Goal: Transaction & Acquisition: Purchase product/service

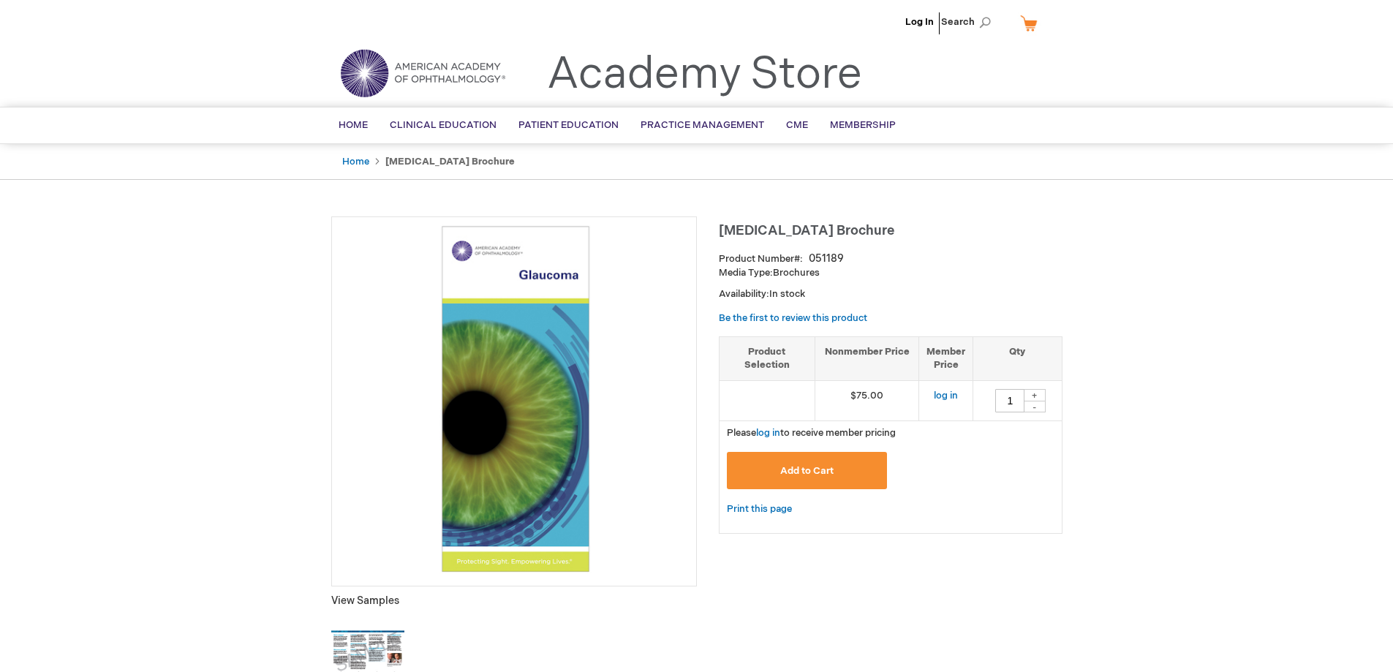
click at [1039, 393] on div "+" at bounding box center [1035, 395] width 22 height 12
click at [1035, 393] on div "+" at bounding box center [1035, 395] width 22 height 12
type input "3"
click at [792, 469] on span "Add to Cart" at bounding box center [806, 471] width 53 height 12
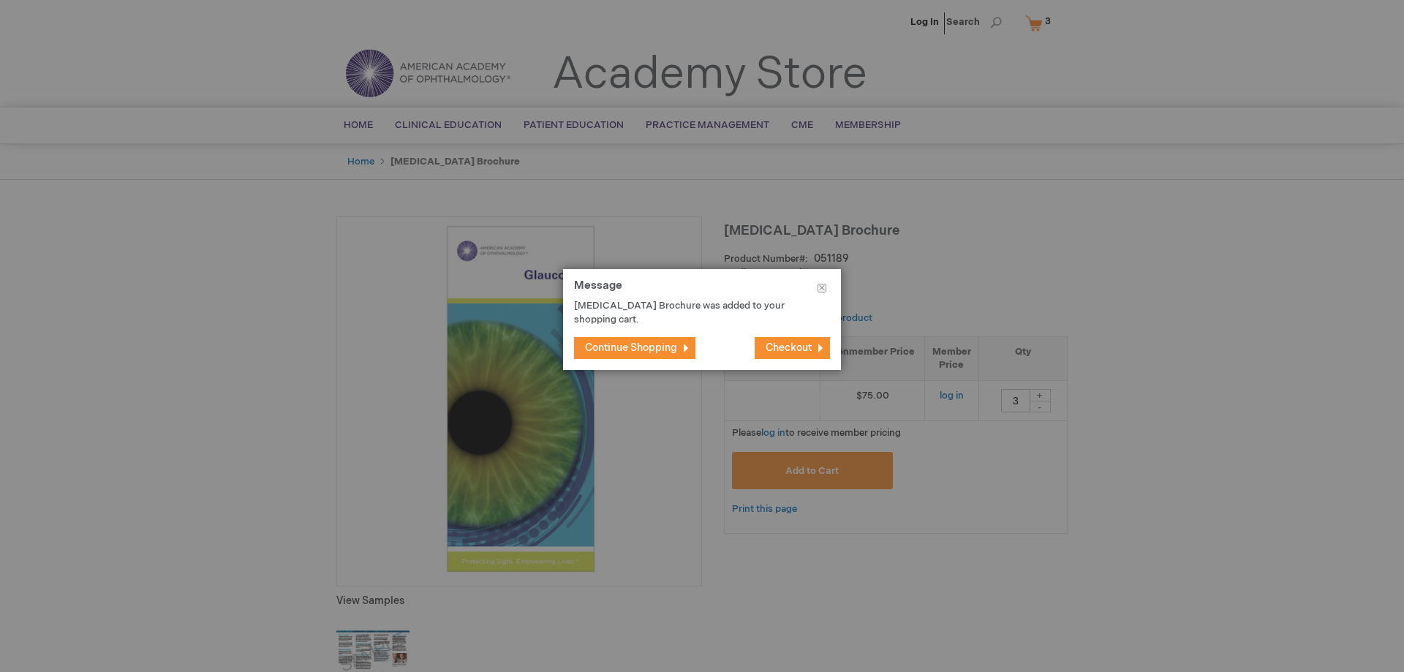
click at [621, 341] on button "Continue Shopping" at bounding box center [634, 348] width 121 height 22
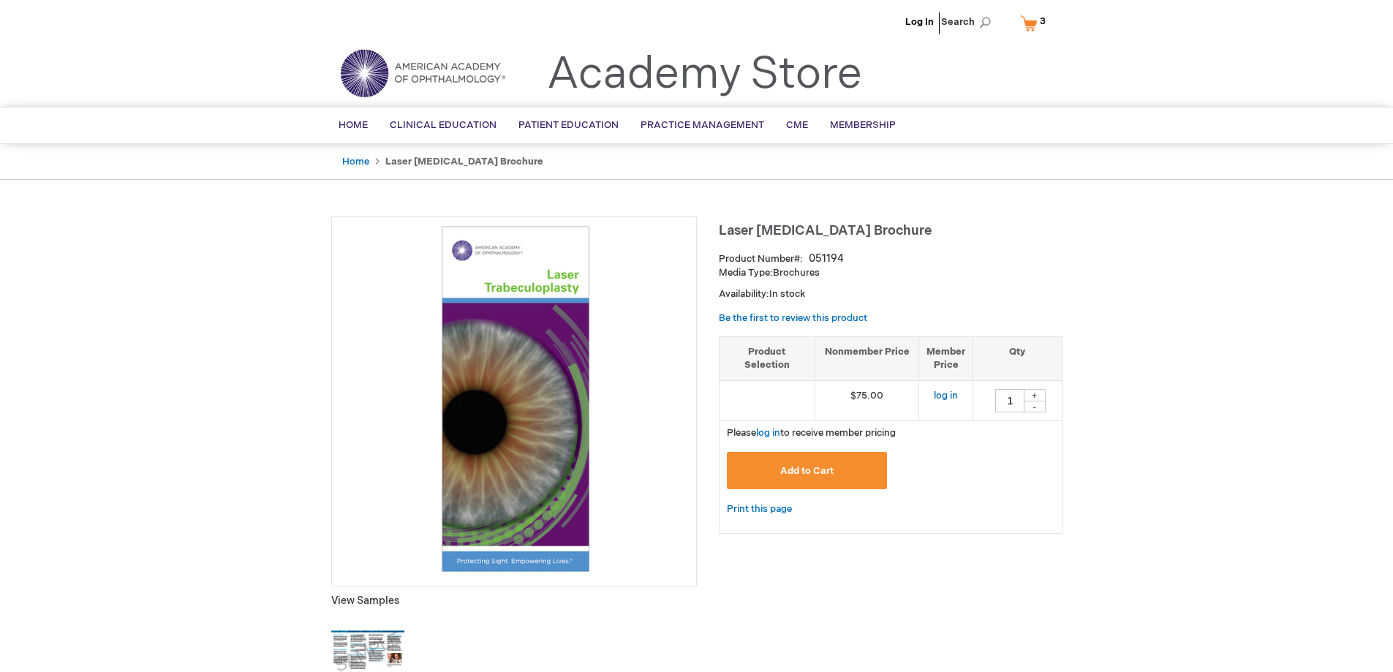
click at [1034, 392] on div "+" at bounding box center [1035, 395] width 22 height 12
type input "3"
click at [810, 462] on button "Add to Cart" at bounding box center [807, 470] width 161 height 37
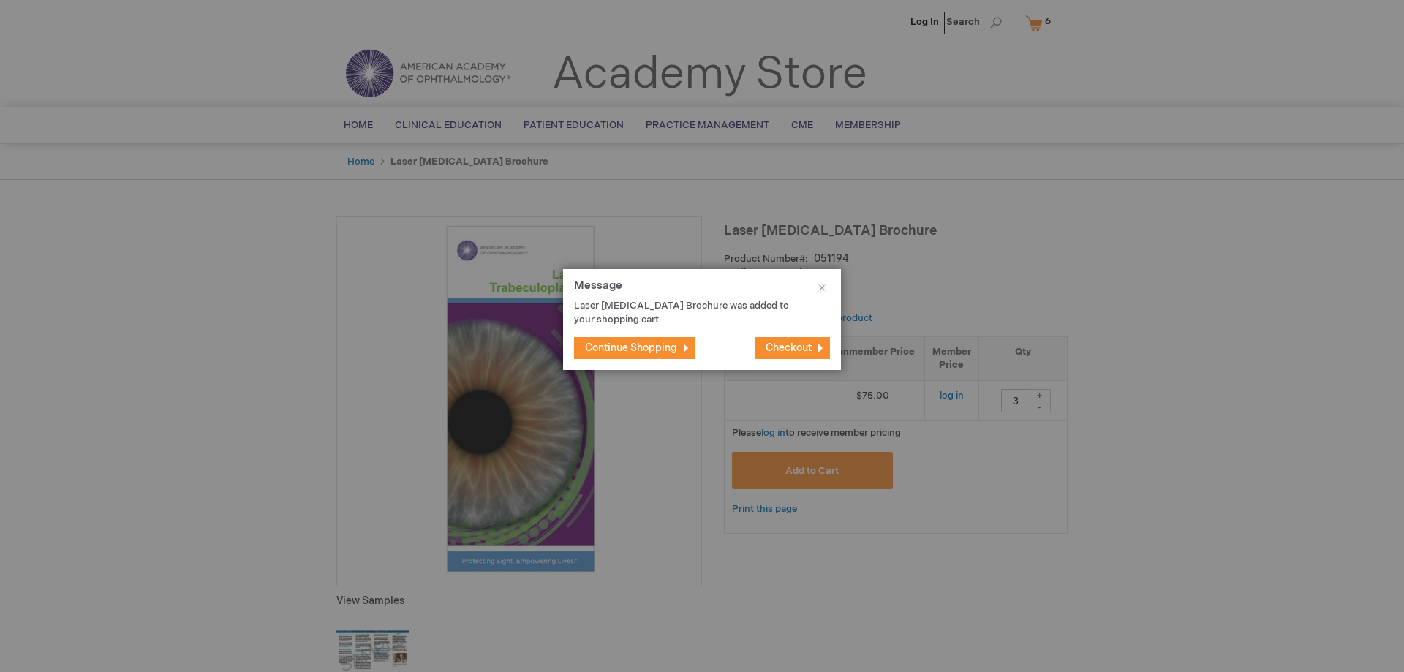
click at [627, 344] on span "Continue Shopping" at bounding box center [631, 348] width 92 height 12
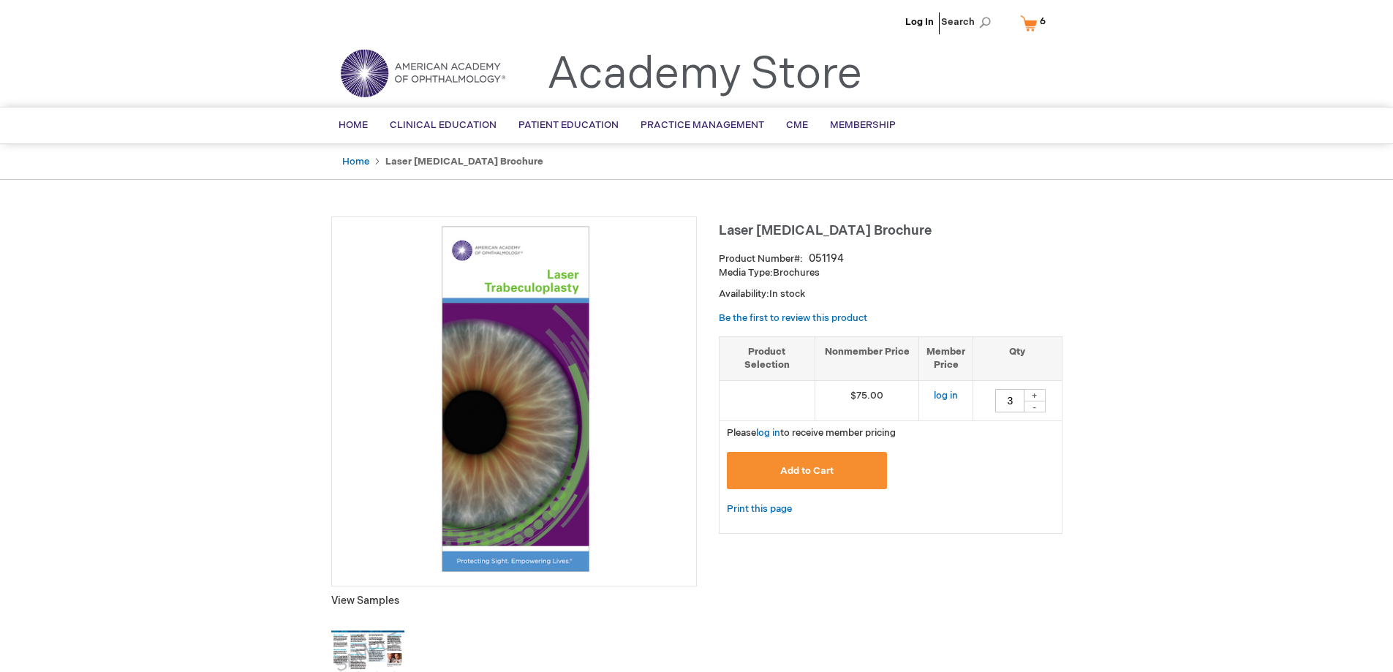
click at [1032, 22] on link "My Cart 6 6 items" at bounding box center [1036, 23] width 38 height 26
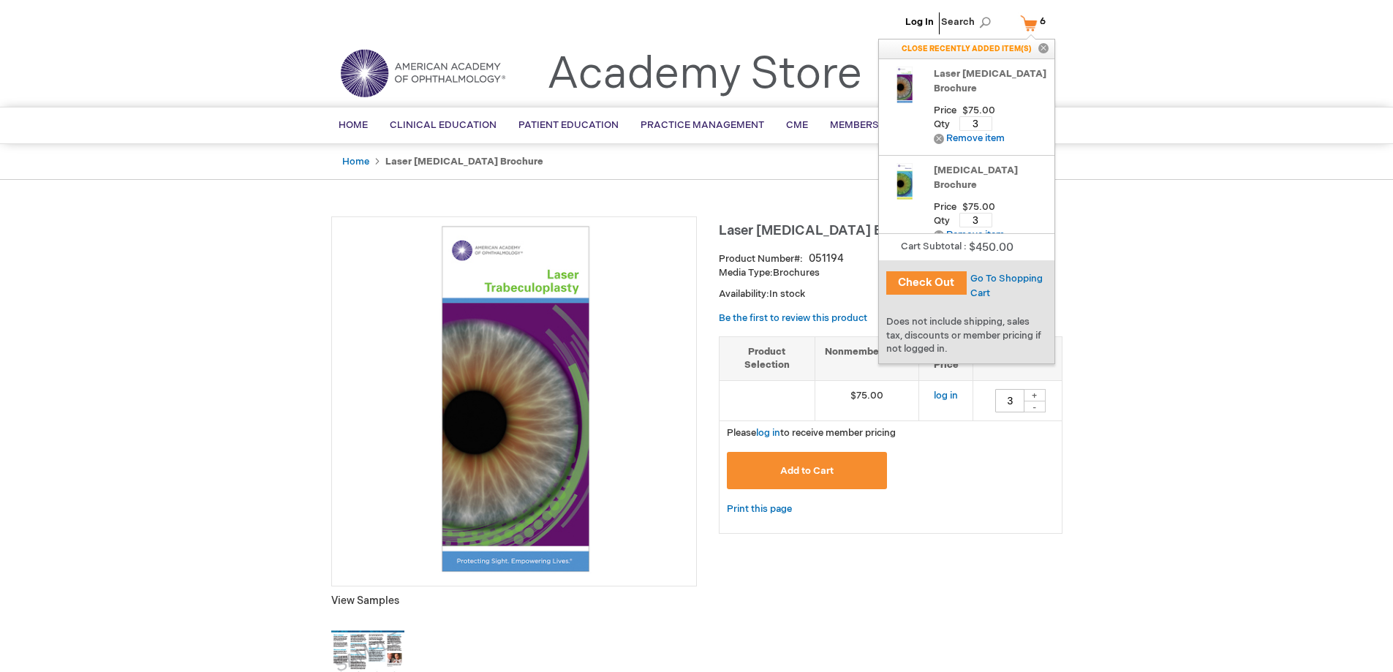
click at [971, 474] on div "Add to Cart" at bounding box center [891, 476] width 328 height 48
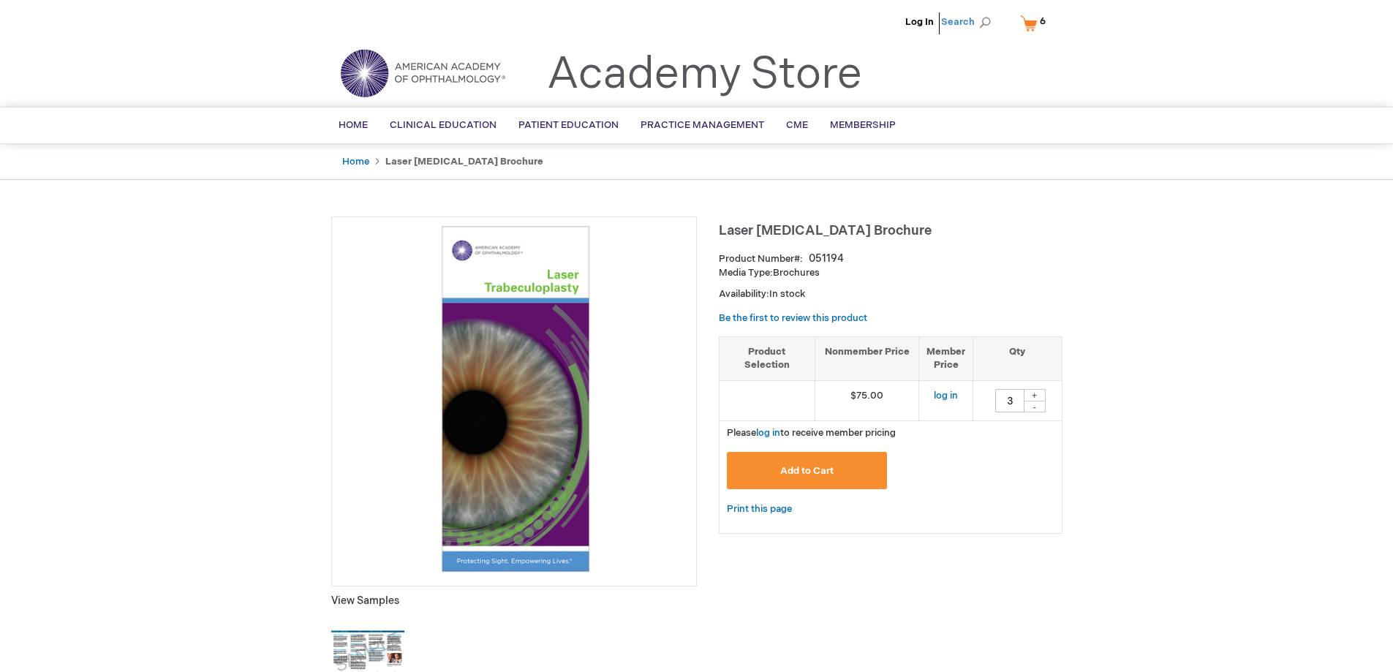
click at [961, 21] on span "Search" at bounding box center [969, 21] width 56 height 29
click at [1036, 26] on link "My Cart 6 6 items" at bounding box center [1036, 23] width 38 height 26
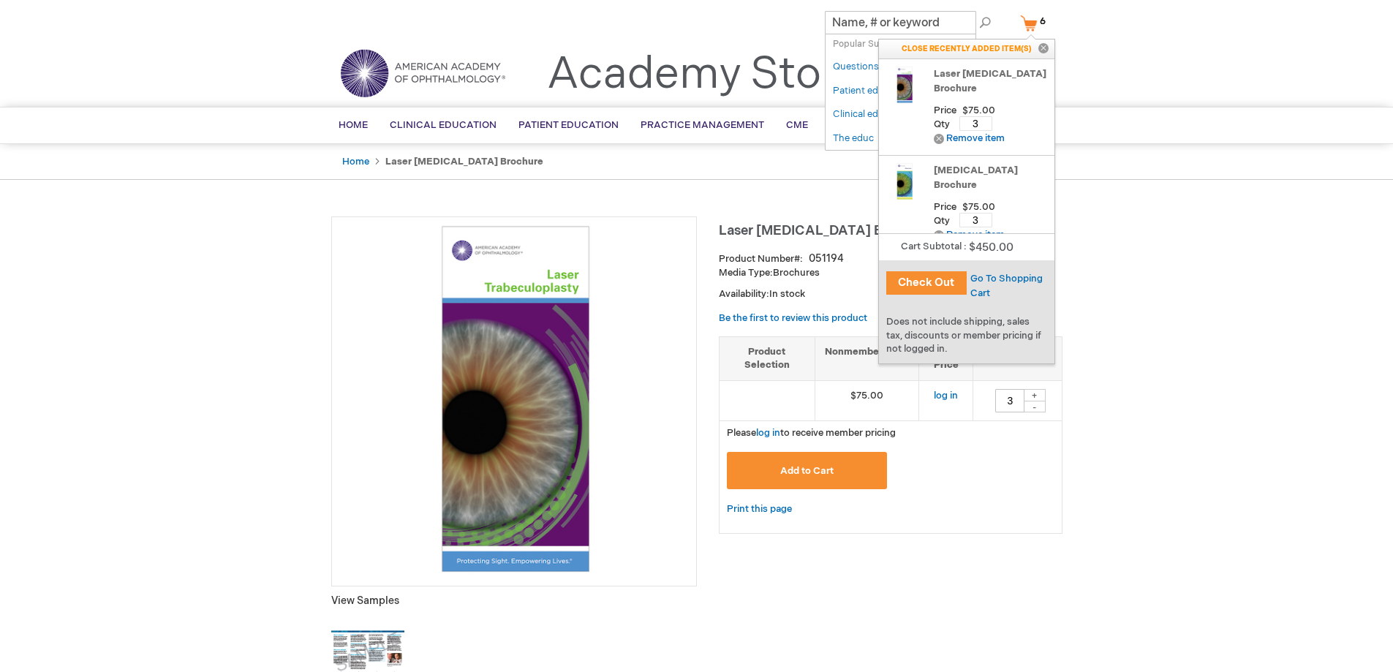
click at [947, 279] on button "Check Out" at bounding box center [926, 282] width 80 height 23
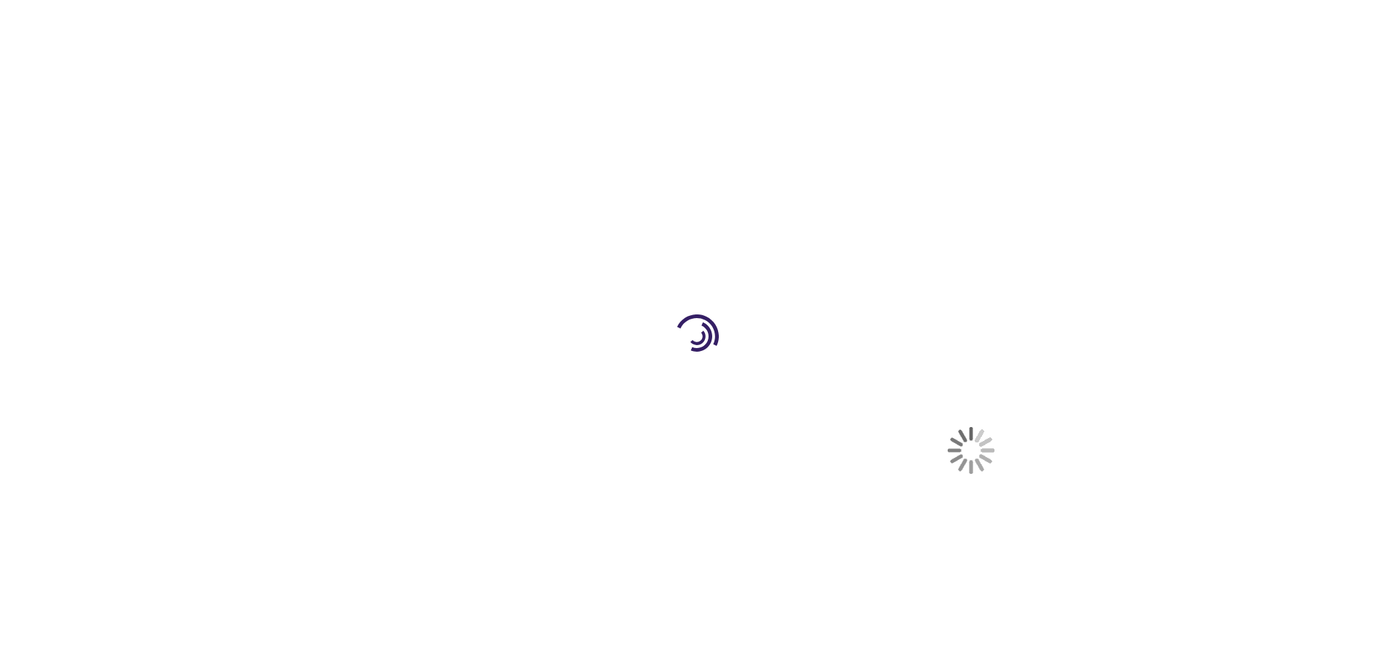
select select "US"
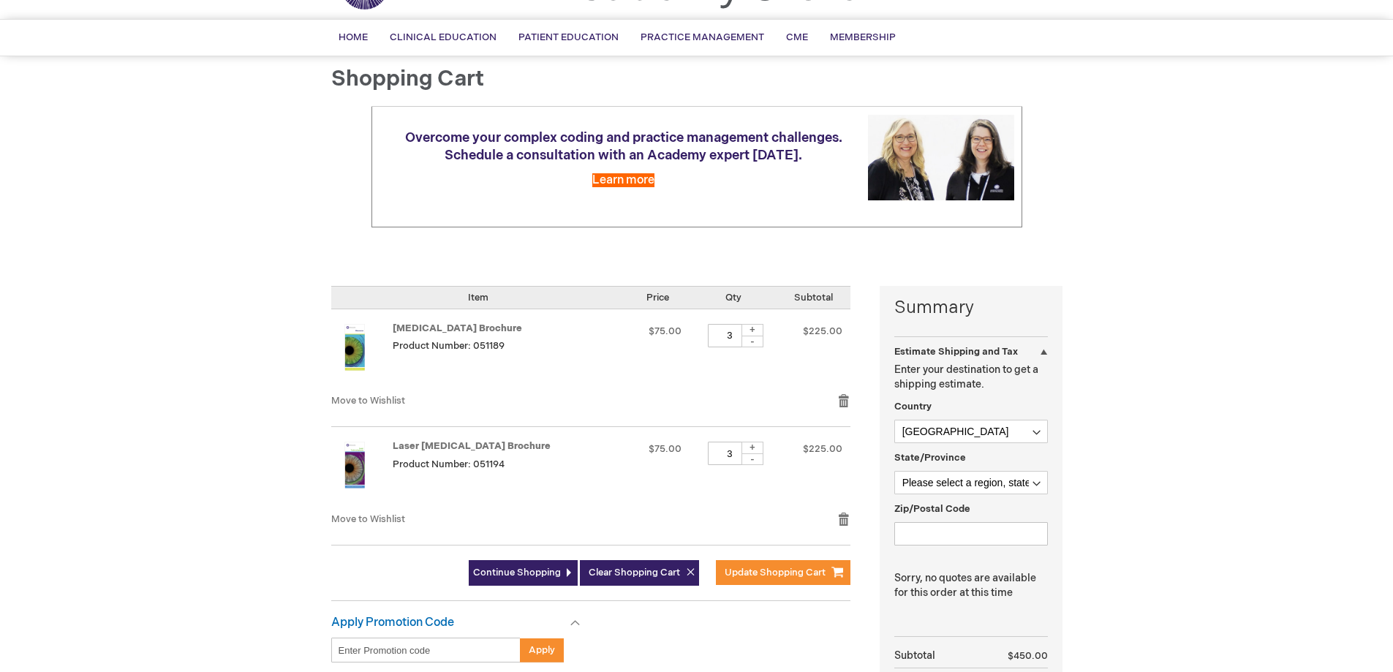
scroll to position [219, 0]
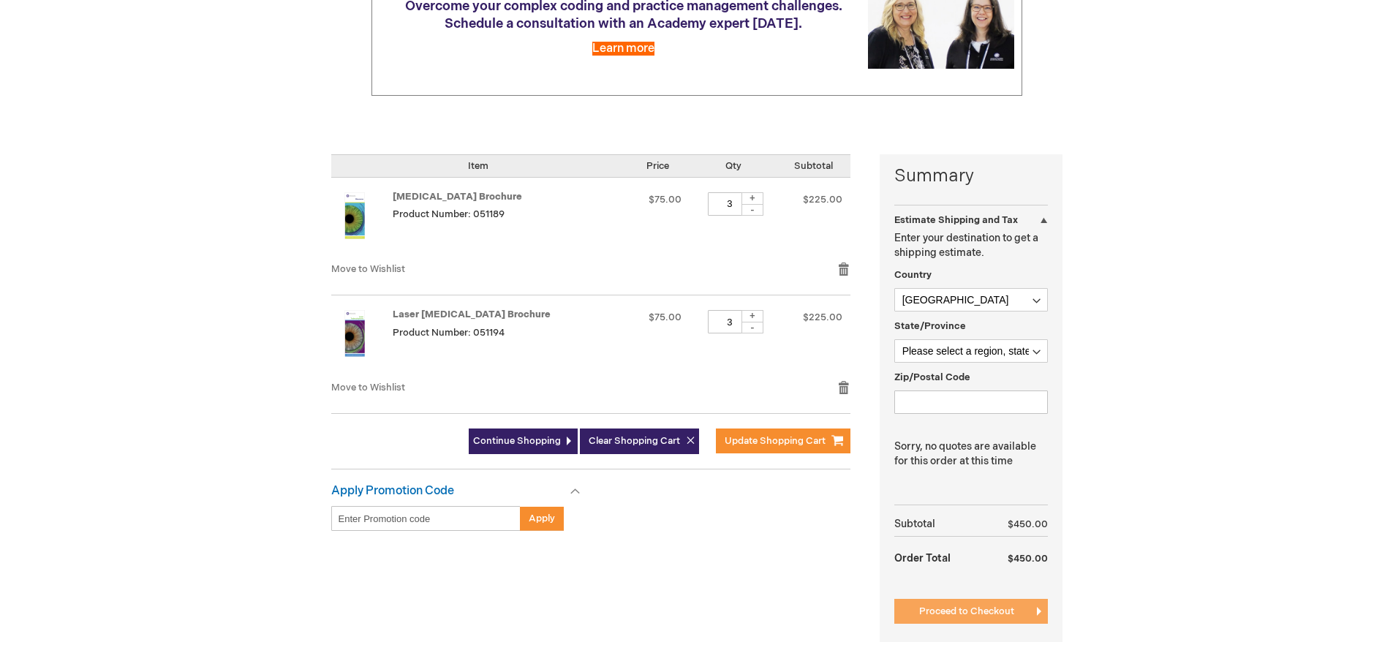
click at [939, 603] on button "Proceed to Checkout" at bounding box center [971, 611] width 154 height 25
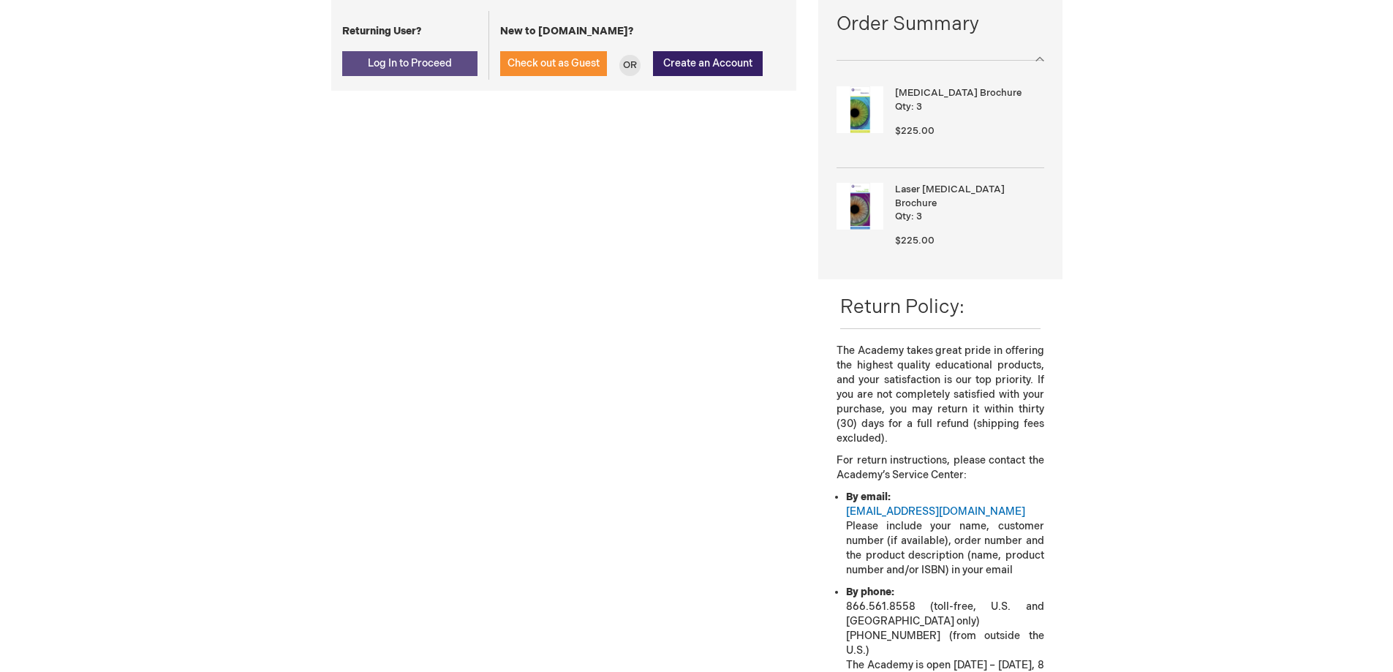
click at [366, 61] on button "Log In to Proceed" at bounding box center [409, 63] width 135 height 25
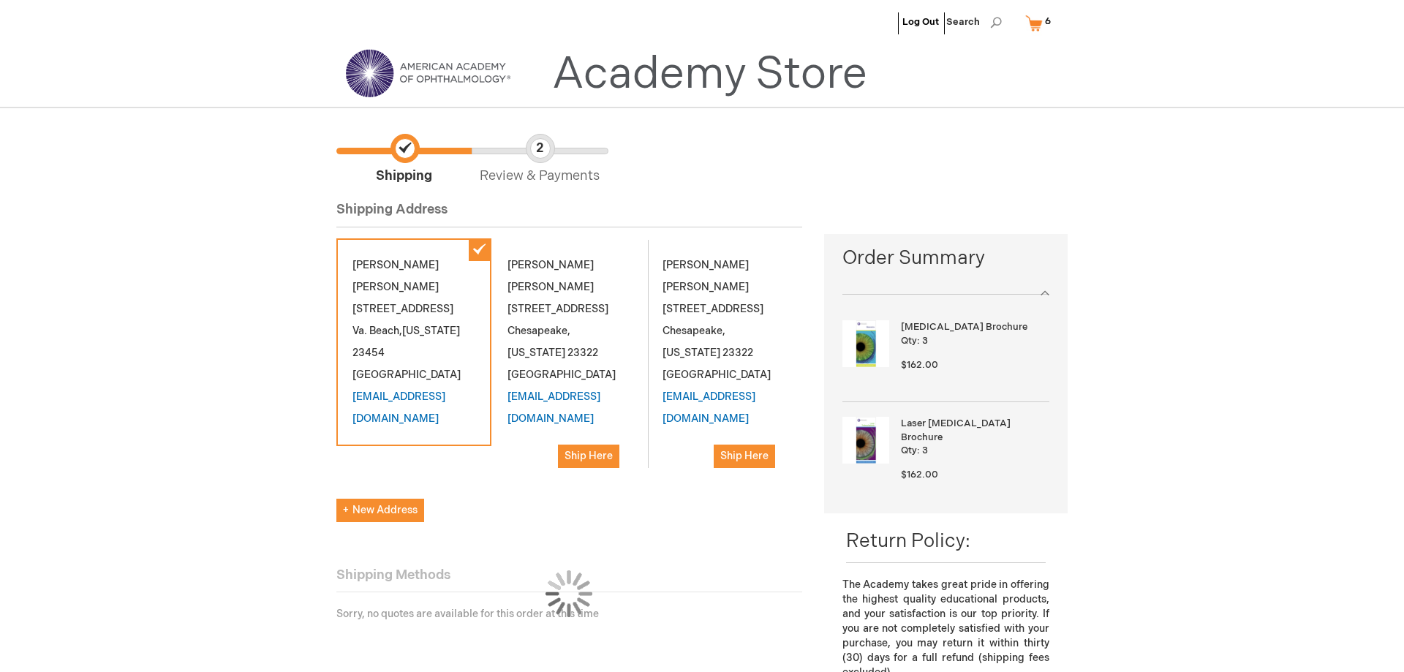
select select "US"
select select "61"
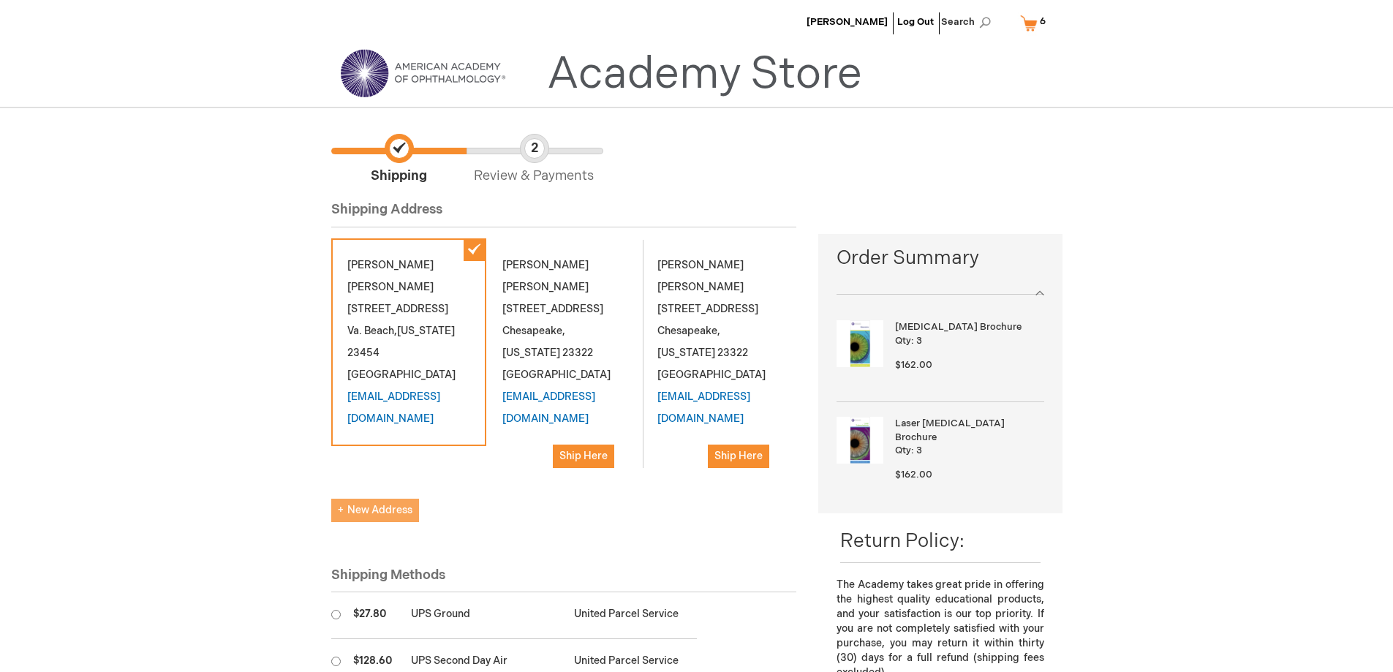
click at [388, 507] on span "New Address" at bounding box center [375, 510] width 75 height 12
select select "US"
select select "61"
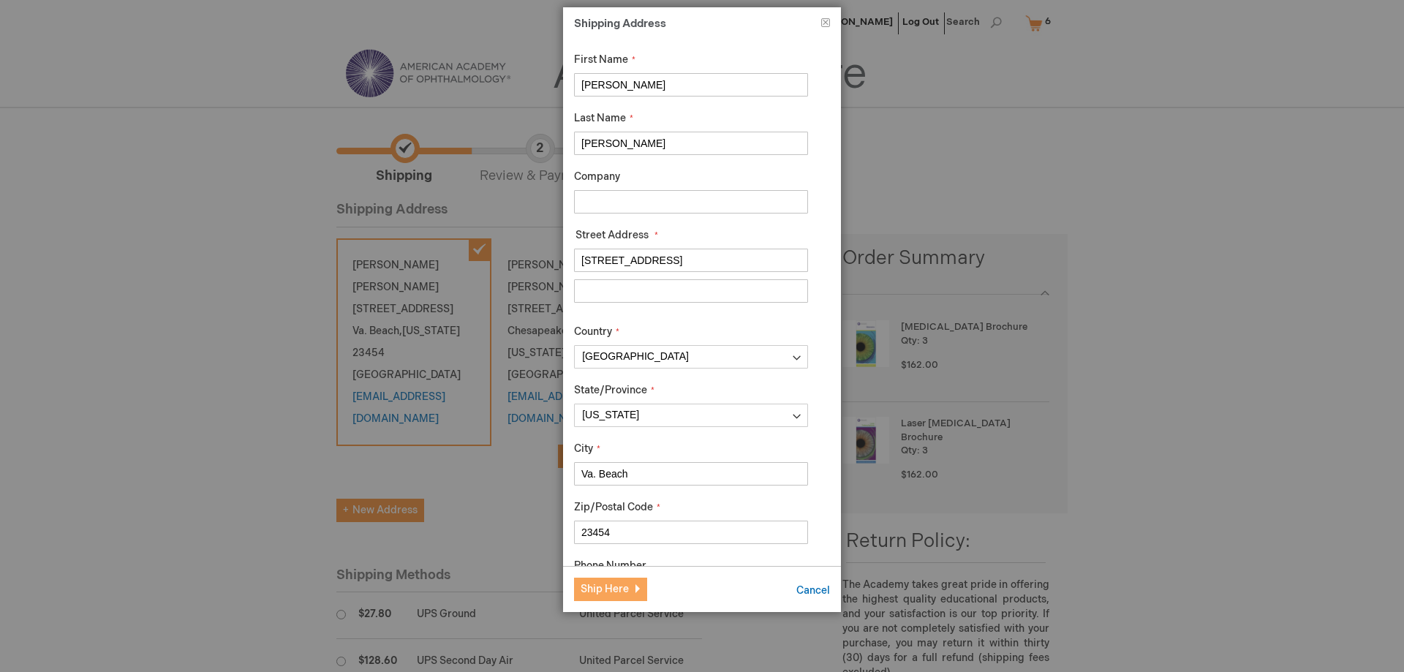
click at [600, 595] on span "Ship Here" at bounding box center [605, 589] width 48 height 12
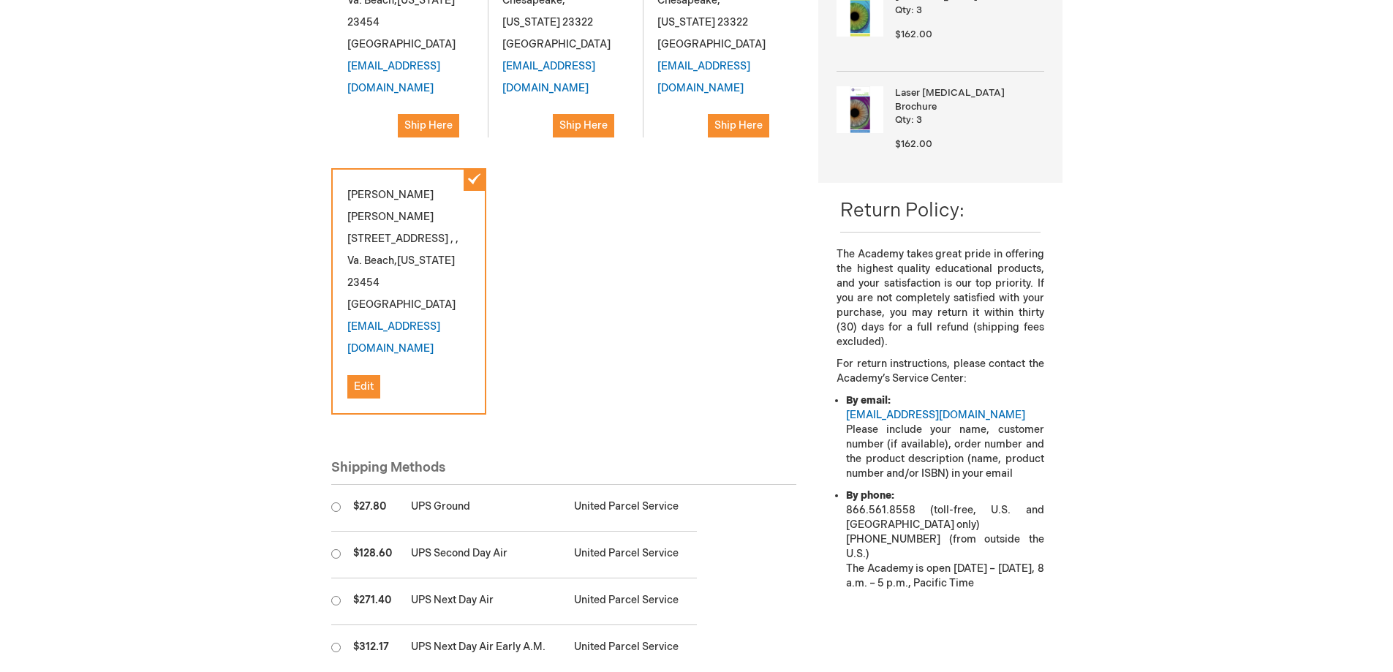
scroll to position [366, 0]
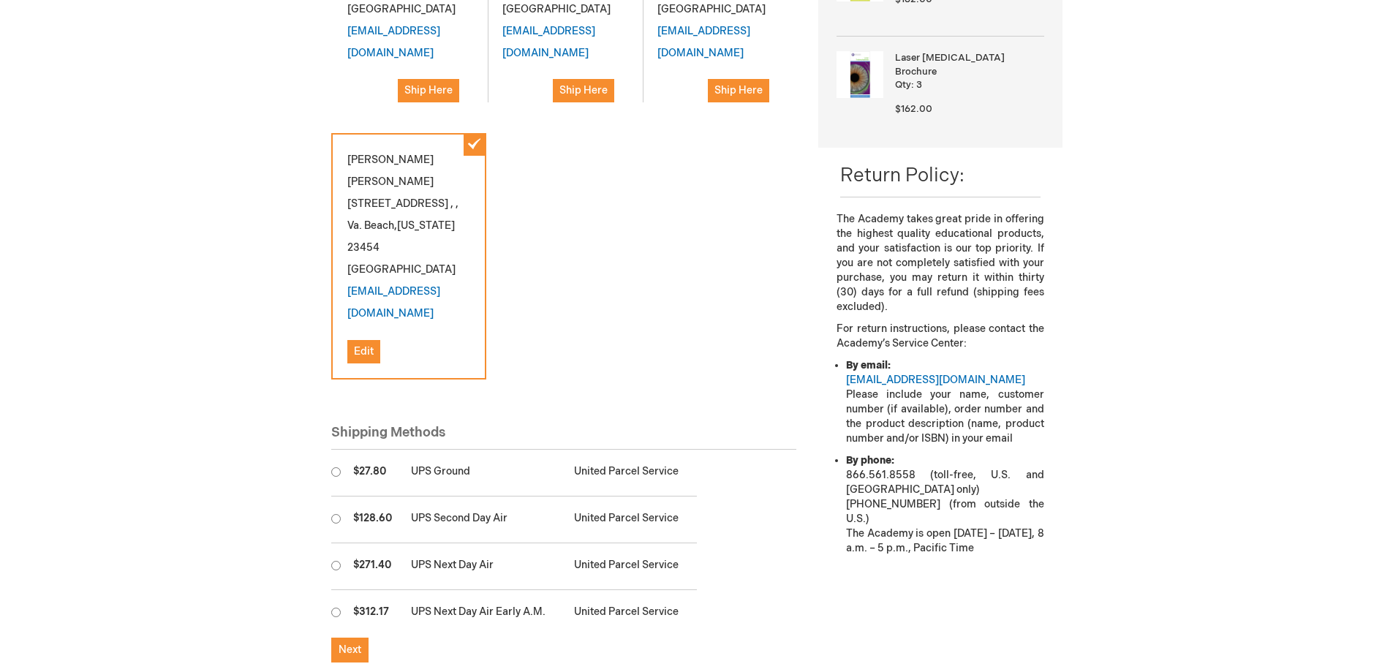
click at [334, 475] on input "radio" at bounding box center [336, 472] width 10 height 10
radio input "true"
click at [348, 652] on span "Next" at bounding box center [350, 650] width 23 height 12
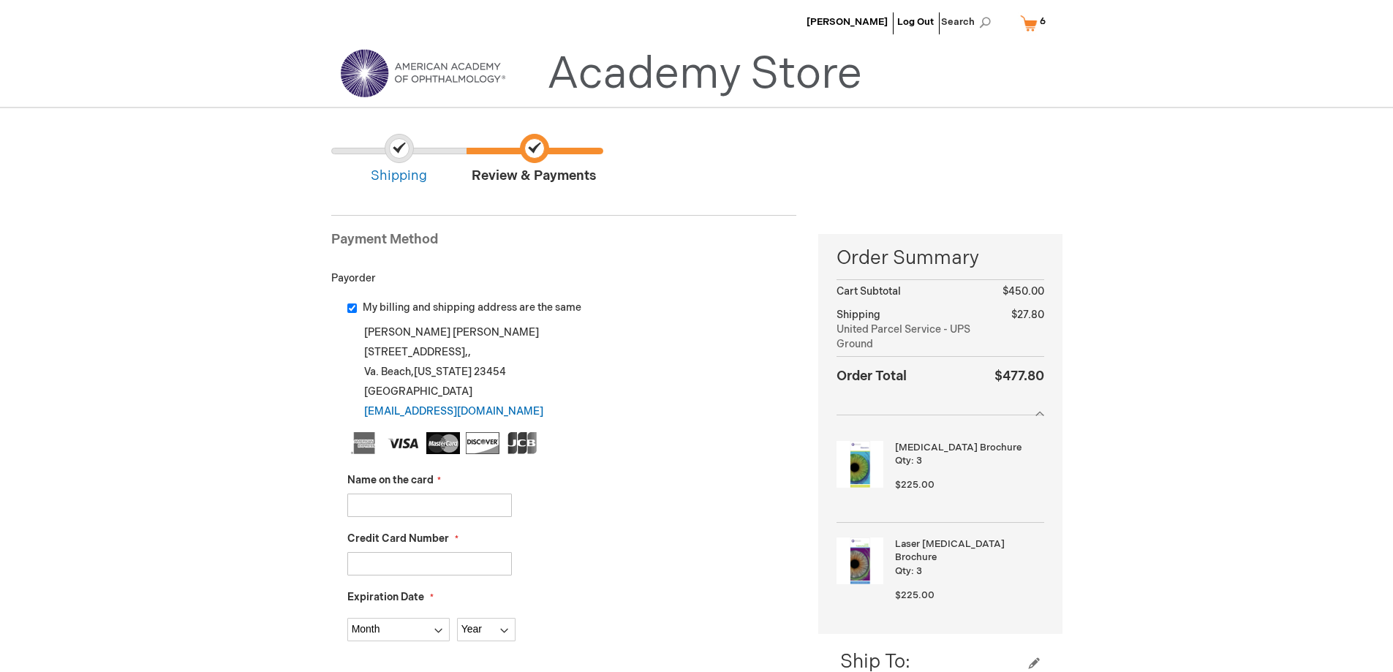
click at [448, 505] on input "Name on the card" at bounding box center [429, 505] width 165 height 23
type input "[PERSON_NAME]"
type input "[CREDIT_CARD_NUMBER]"
select select "6"
select select "2027"
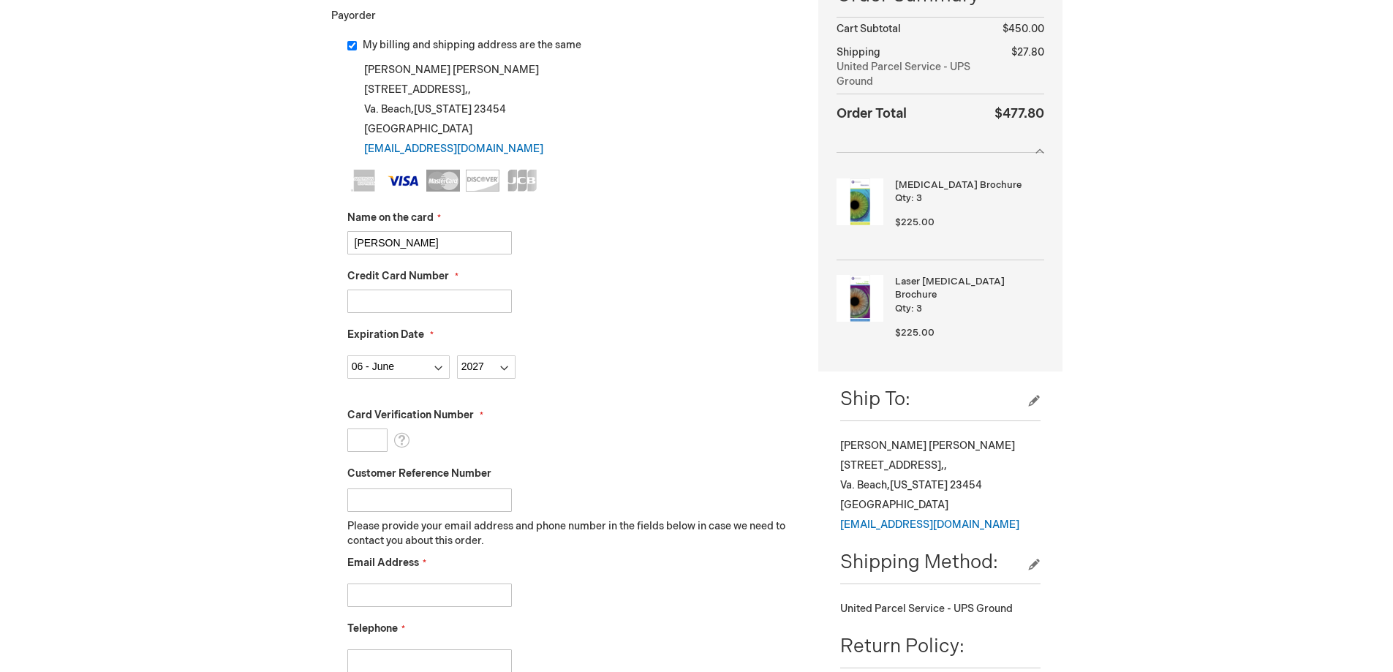
scroll to position [293, 0]
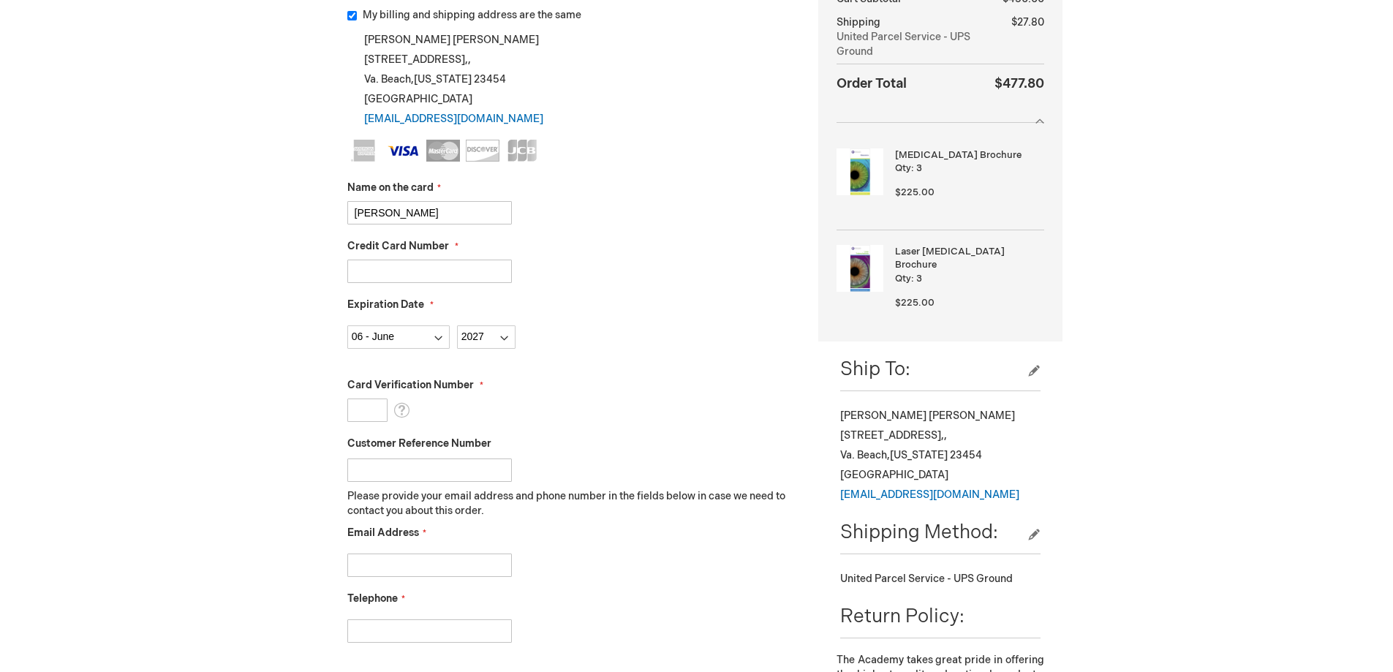
click at [369, 410] on input "Card Verification Number" at bounding box center [367, 410] width 40 height 23
type input "140"
click at [402, 562] on input "Email Address" at bounding box center [429, 565] width 165 height 23
type input "[EMAIL_ADDRESS][DOMAIN_NAME]"
type input "7574255550"
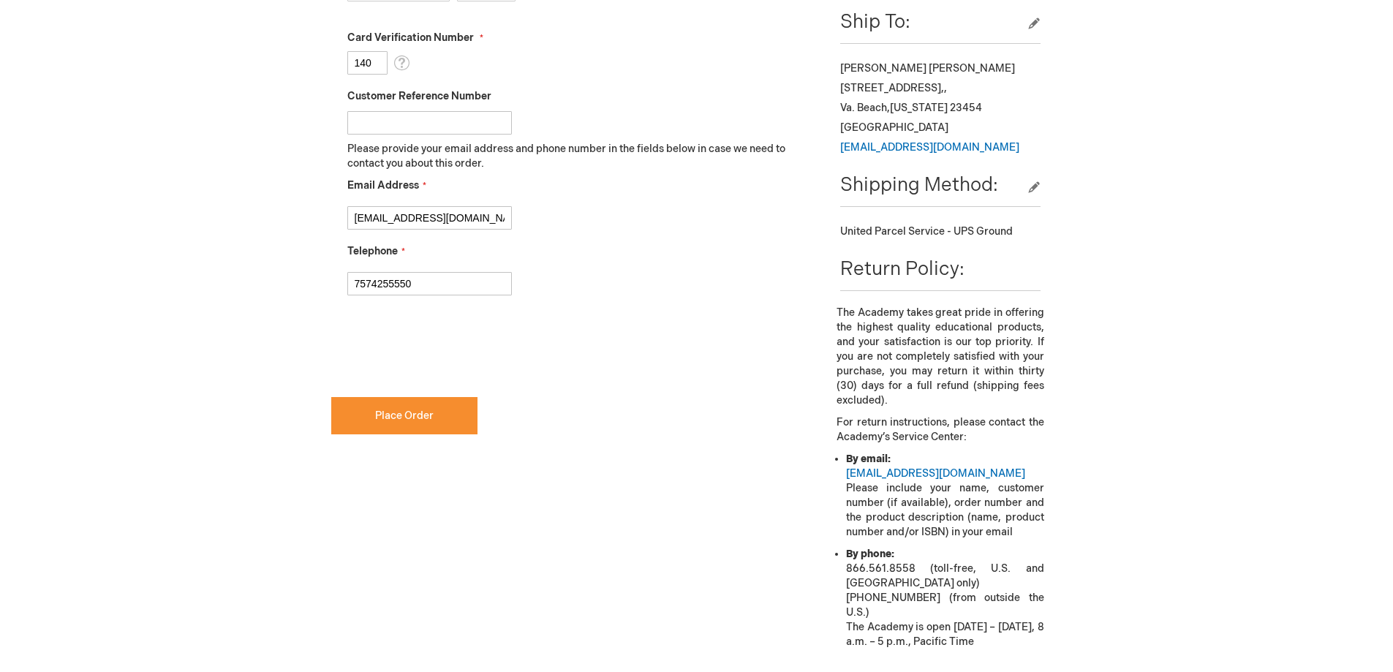
scroll to position [658, 0]
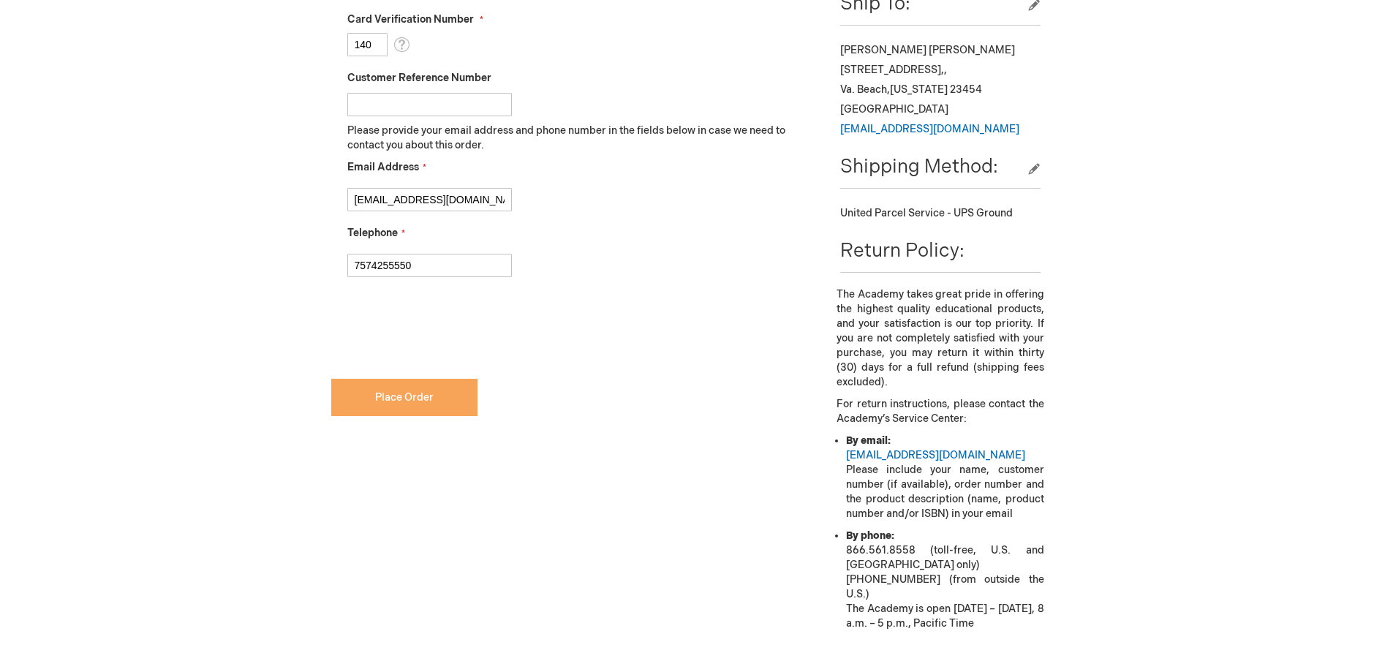
checkbox input "true"
click at [402, 390] on button "Place Order" at bounding box center [404, 397] width 146 height 37
